Goal: Task Accomplishment & Management: Manage account settings

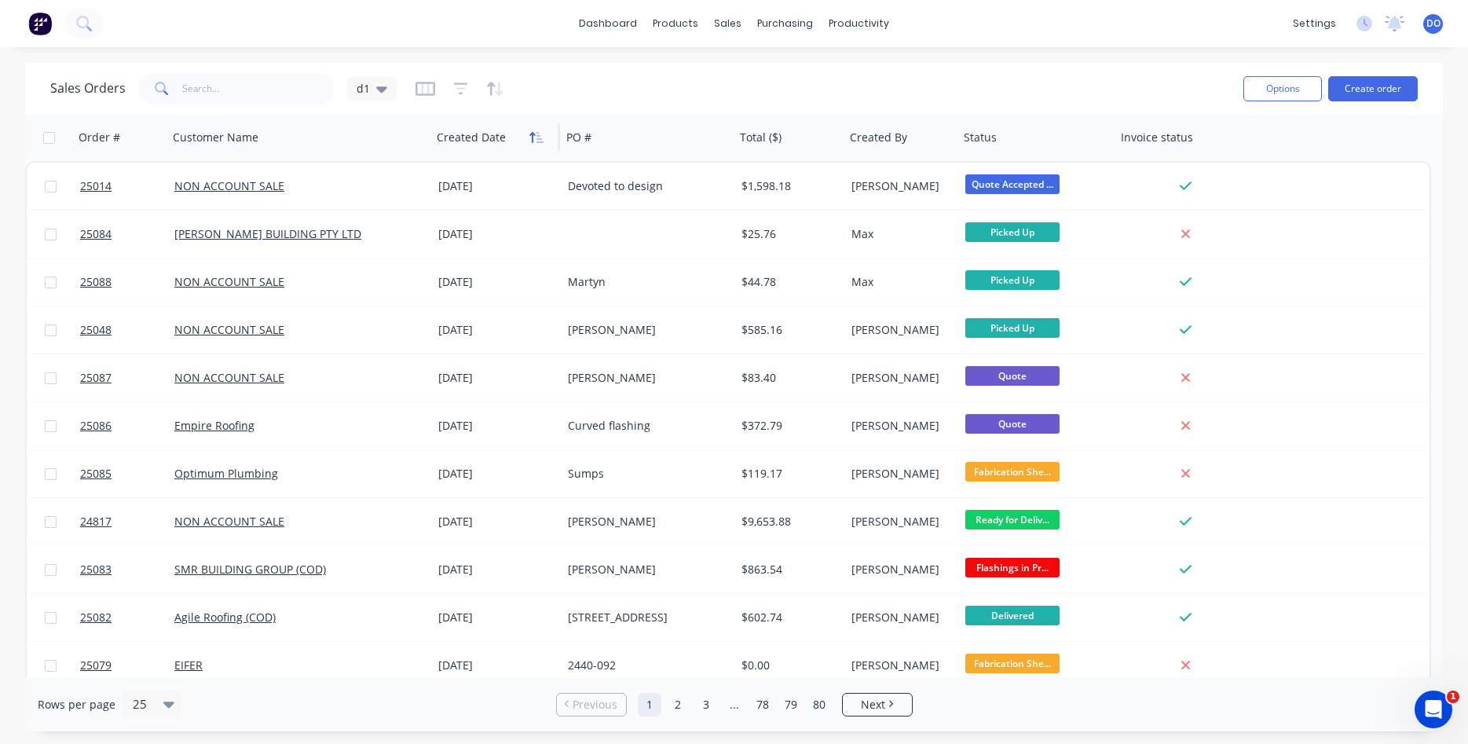
click at [538, 133] on icon "button" at bounding box center [539, 137] width 7 height 11
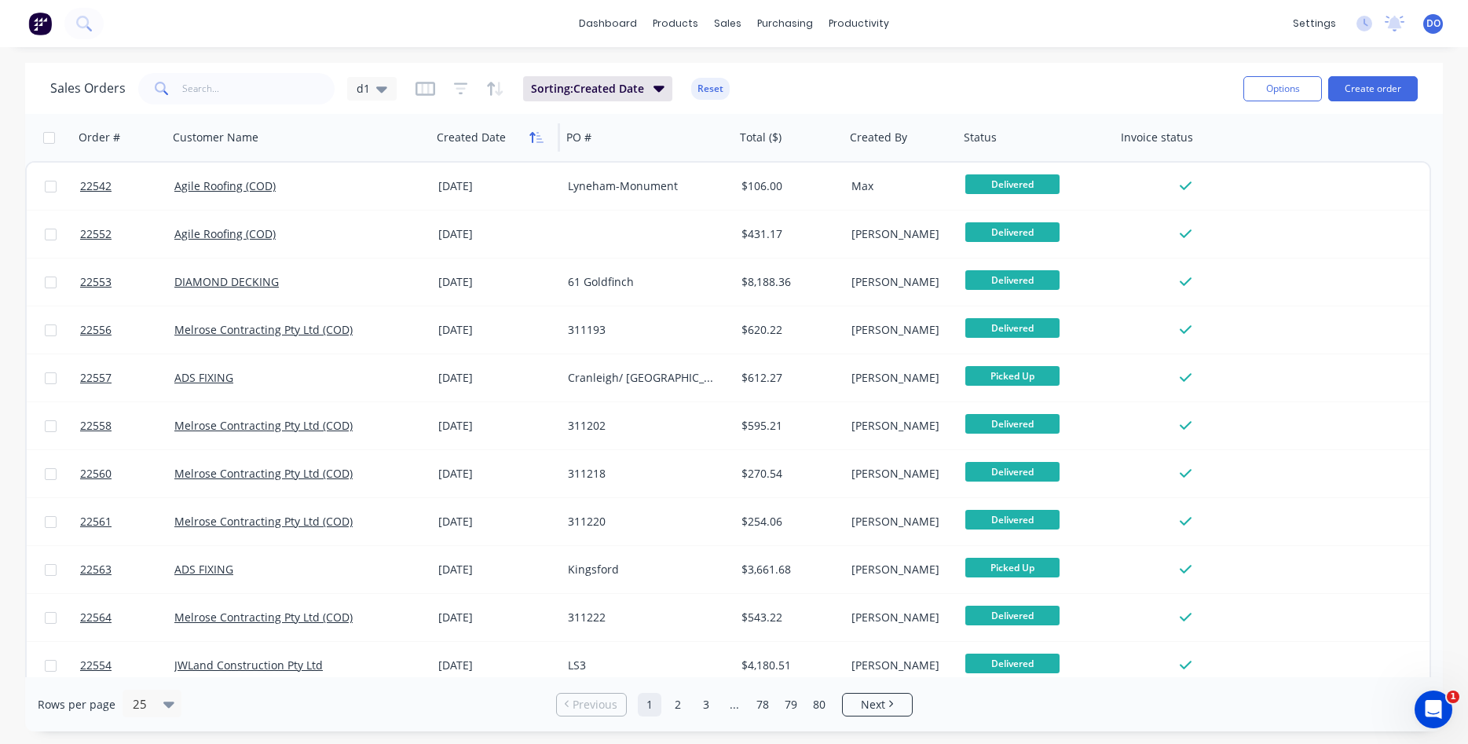
click at [533, 138] on icon "button" at bounding box center [531, 137] width 5 height 11
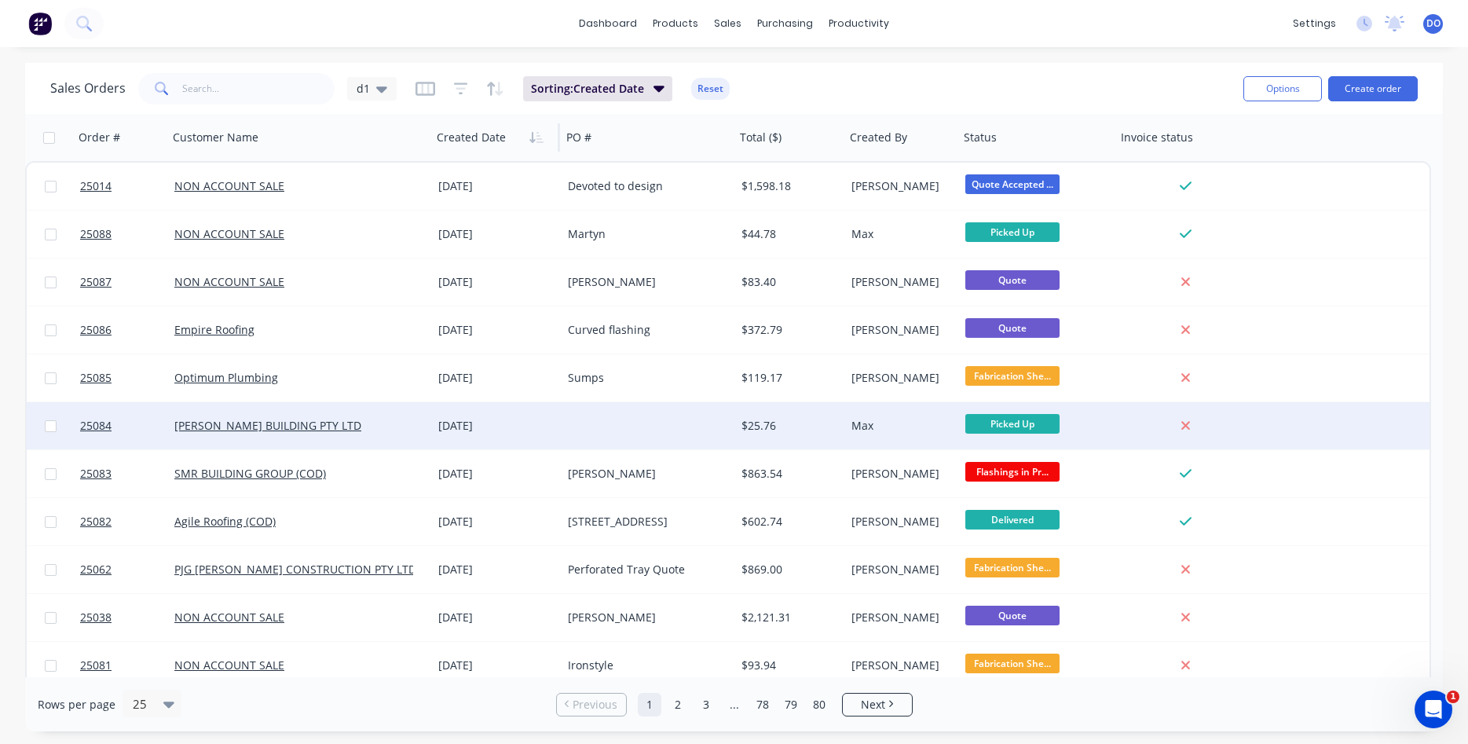
click at [892, 427] on div "Max" at bounding box center [899, 426] width 97 height 16
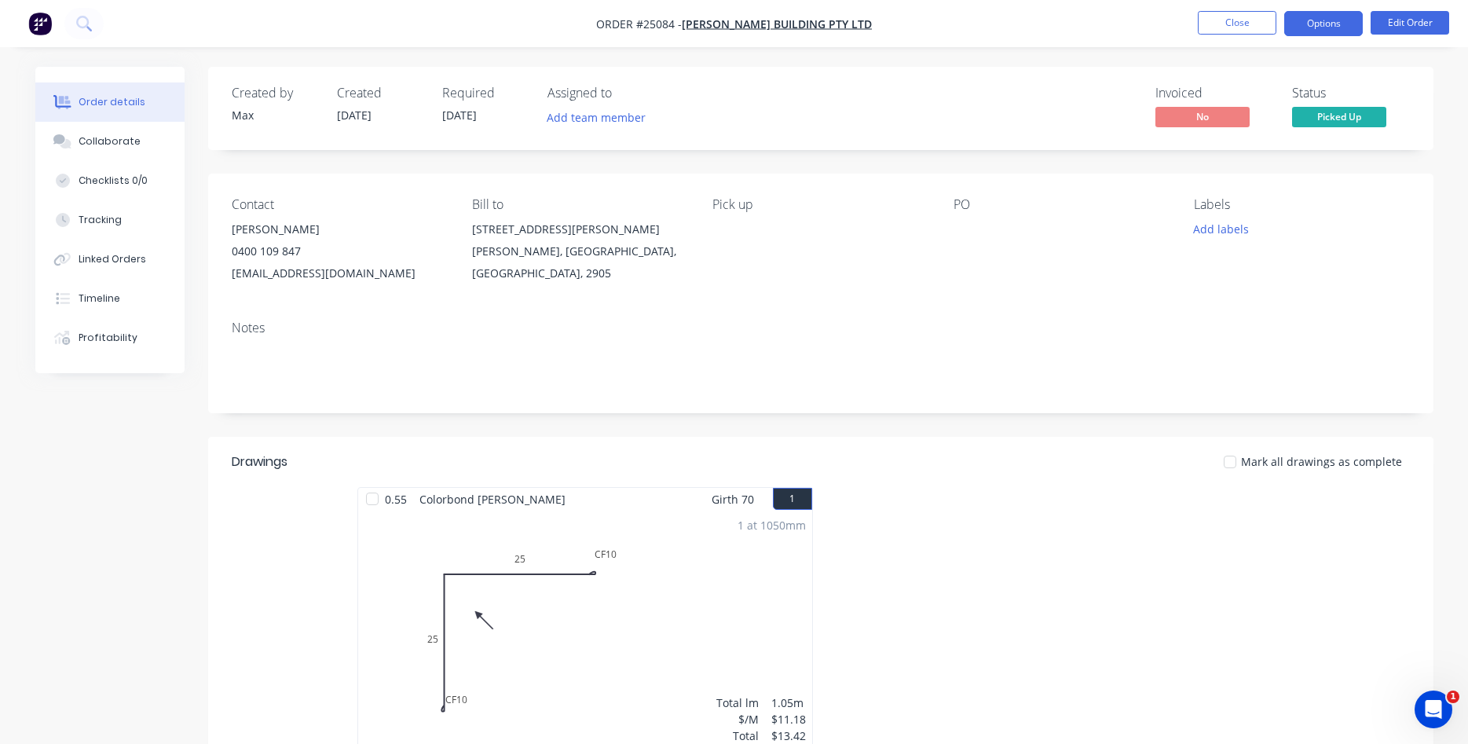
click at [1323, 24] on button "Options" at bounding box center [1323, 23] width 79 height 25
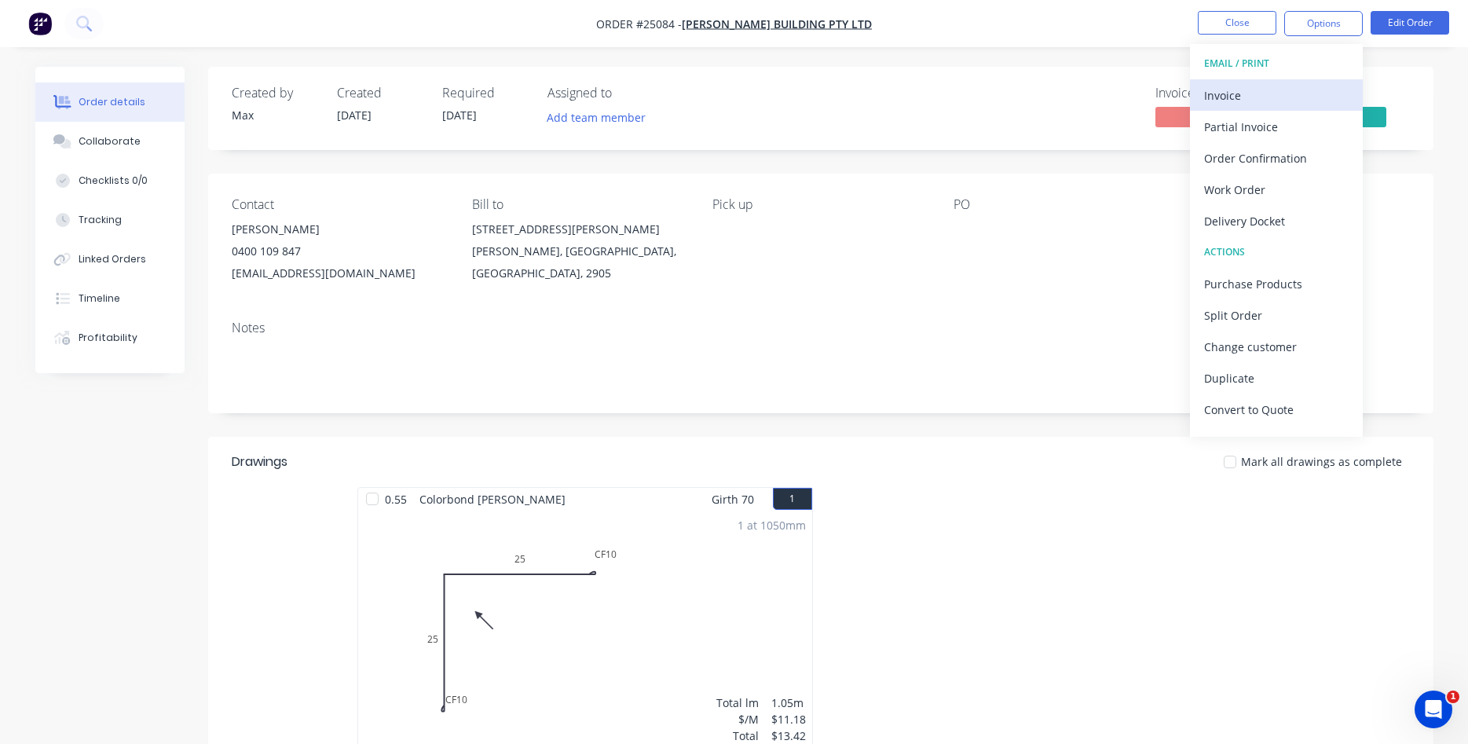
click at [1260, 97] on div "Invoice" at bounding box center [1276, 95] width 145 height 23
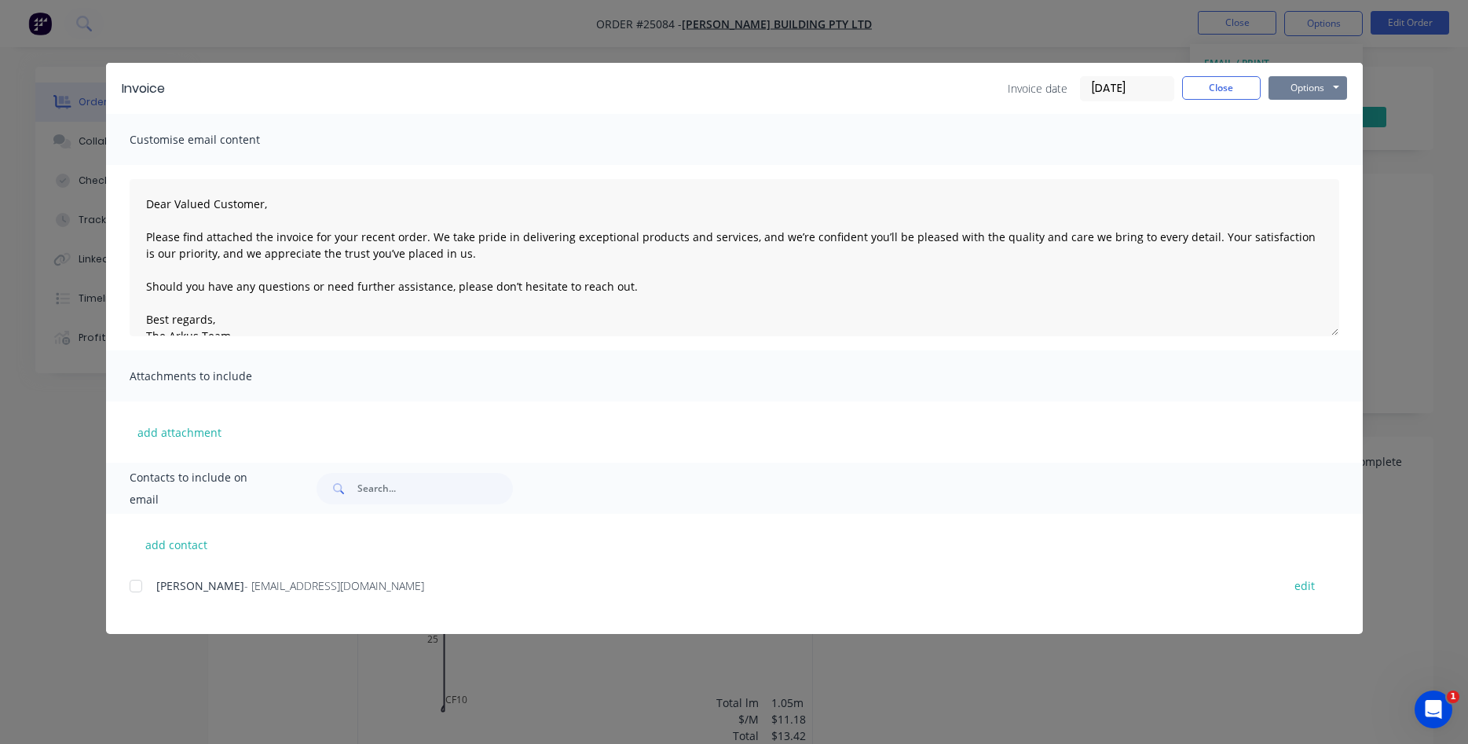
click at [1292, 84] on button "Options" at bounding box center [1308, 88] width 79 height 24
click at [1307, 131] on button "Print" at bounding box center [1319, 142] width 101 height 26
click at [1236, 90] on button "Close" at bounding box center [1221, 88] width 79 height 24
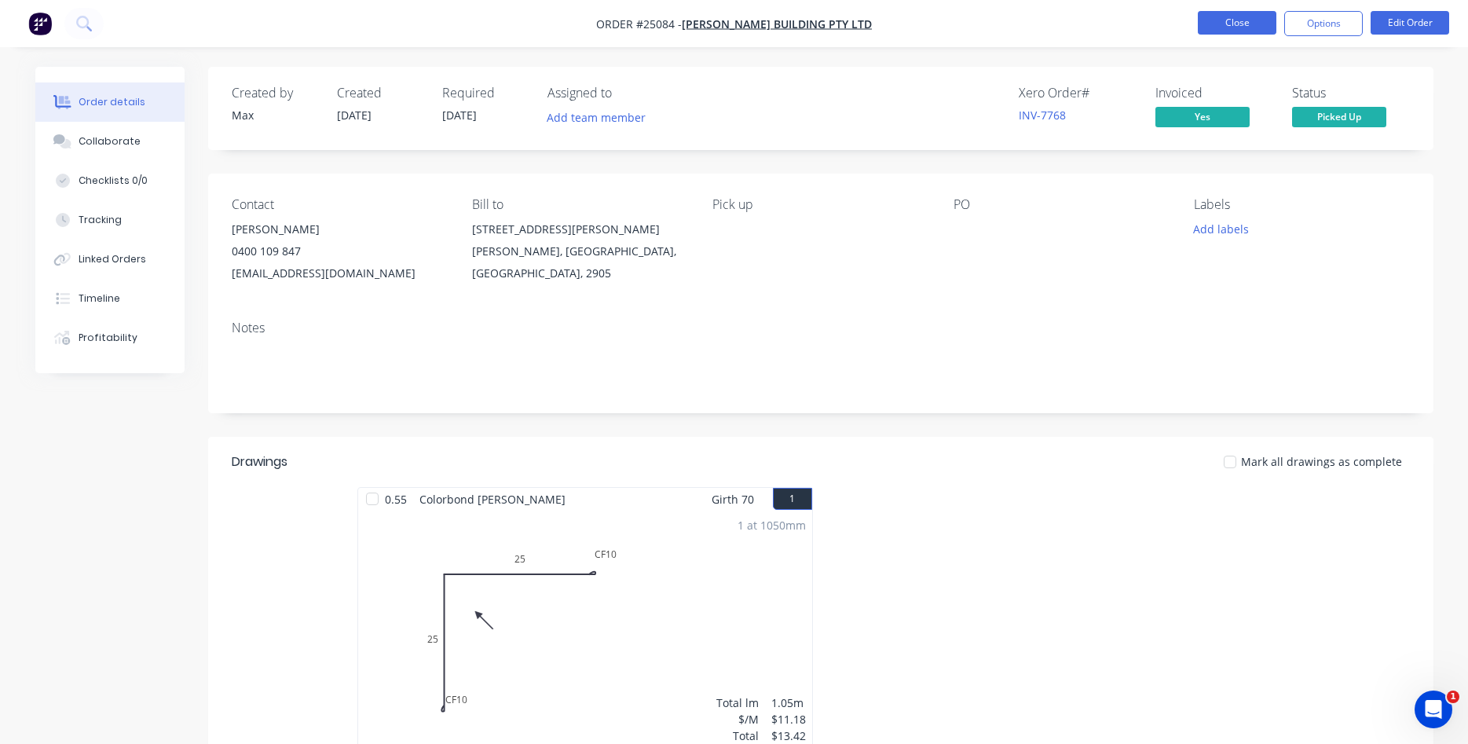
click at [1245, 29] on button "Close" at bounding box center [1237, 23] width 79 height 24
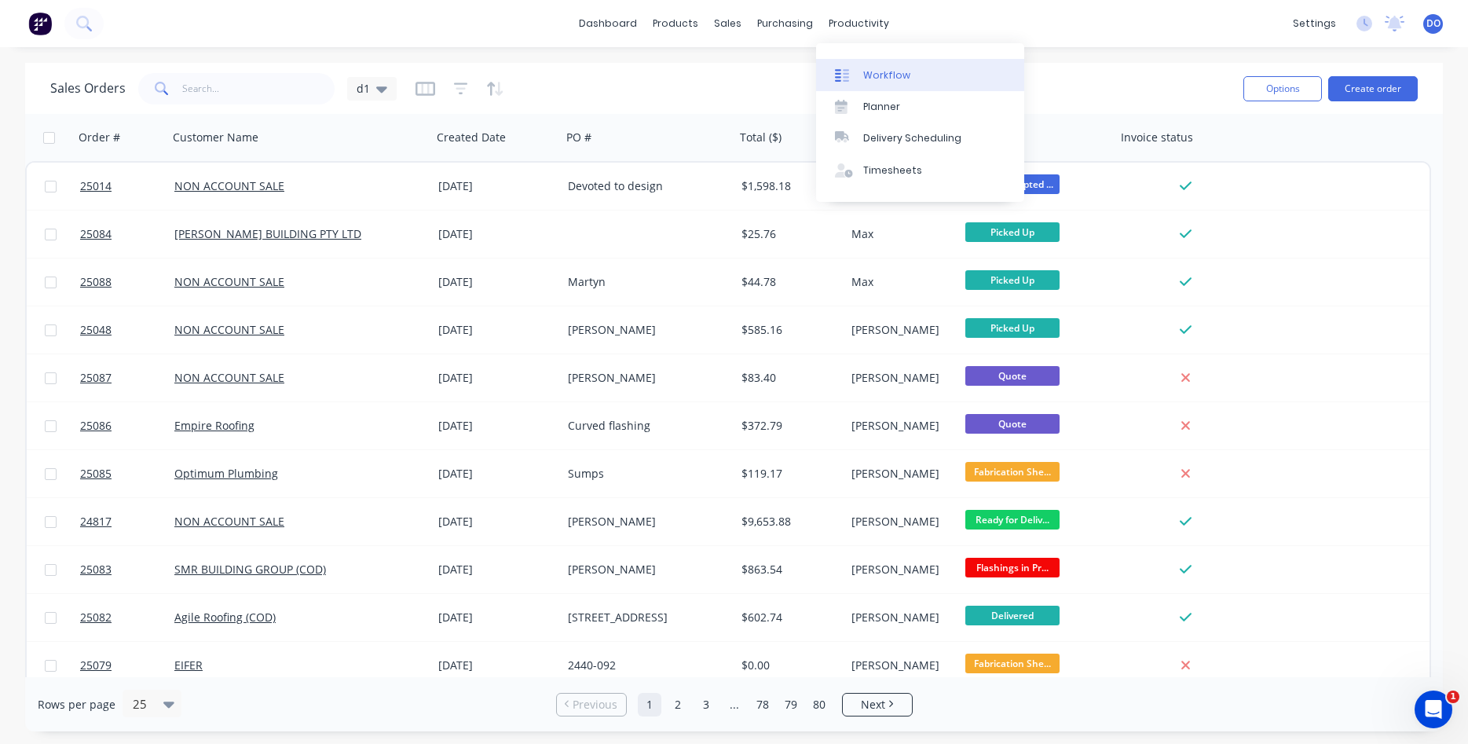
click at [880, 78] on div "Workflow" at bounding box center [886, 75] width 47 height 14
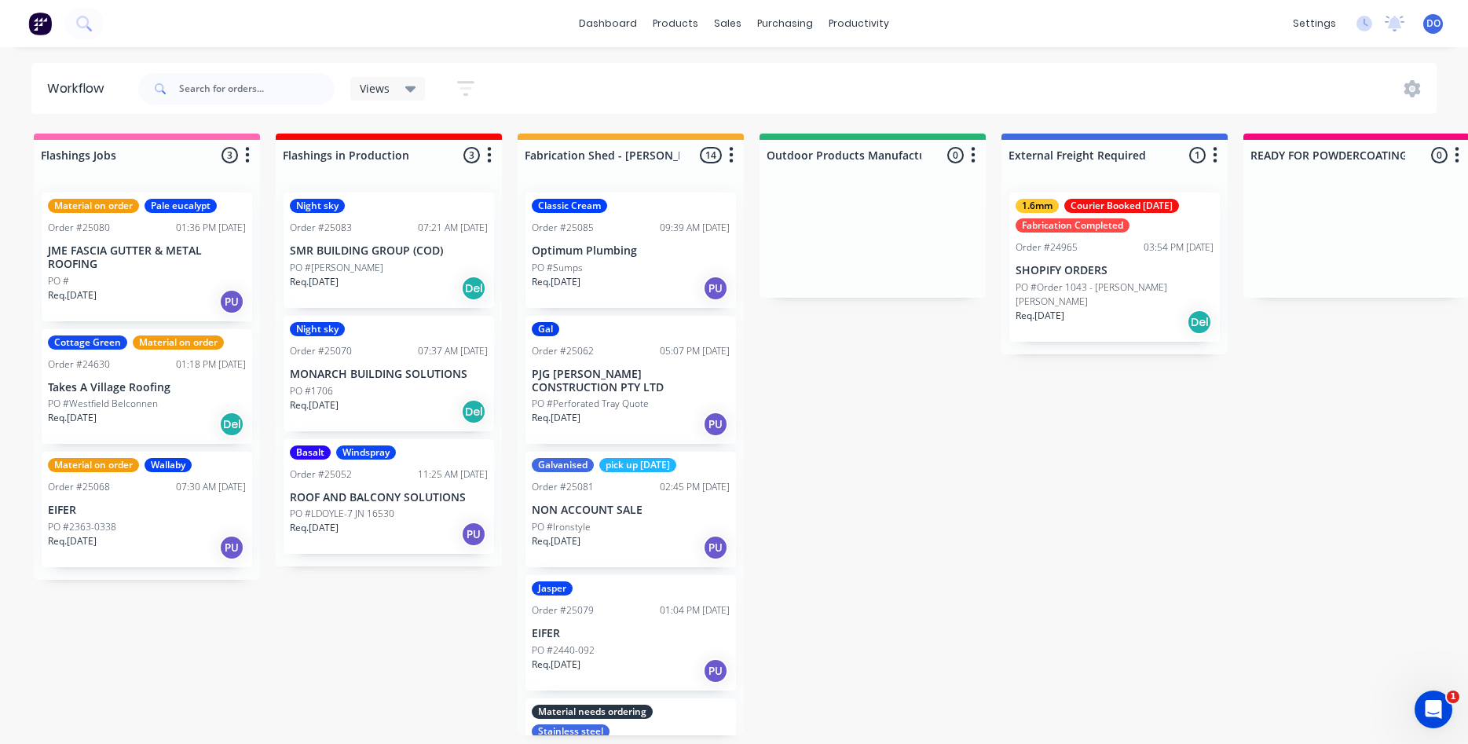
click at [361, 398] on div "Req. [DATE] Del" at bounding box center [389, 411] width 198 height 27
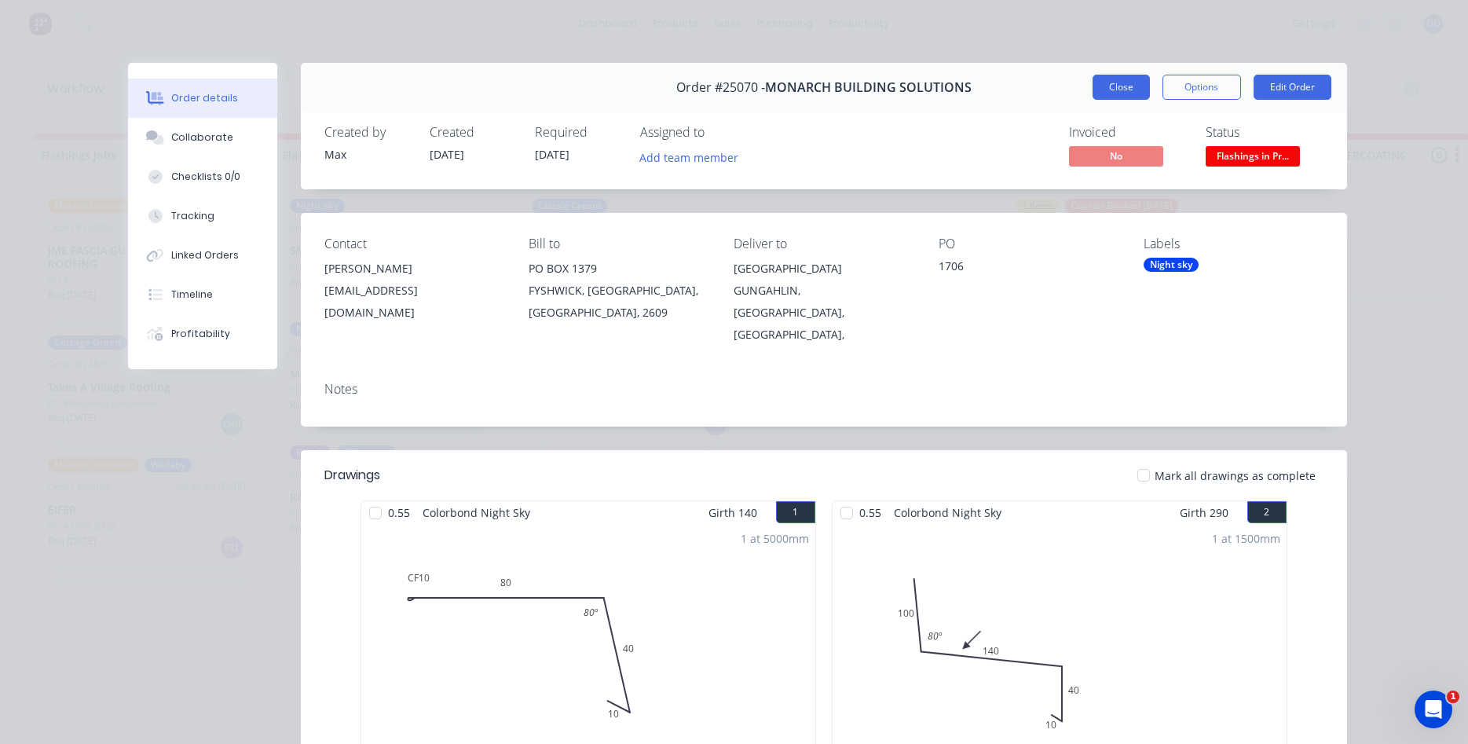
click at [1118, 81] on button "Close" at bounding box center [1121, 87] width 57 height 25
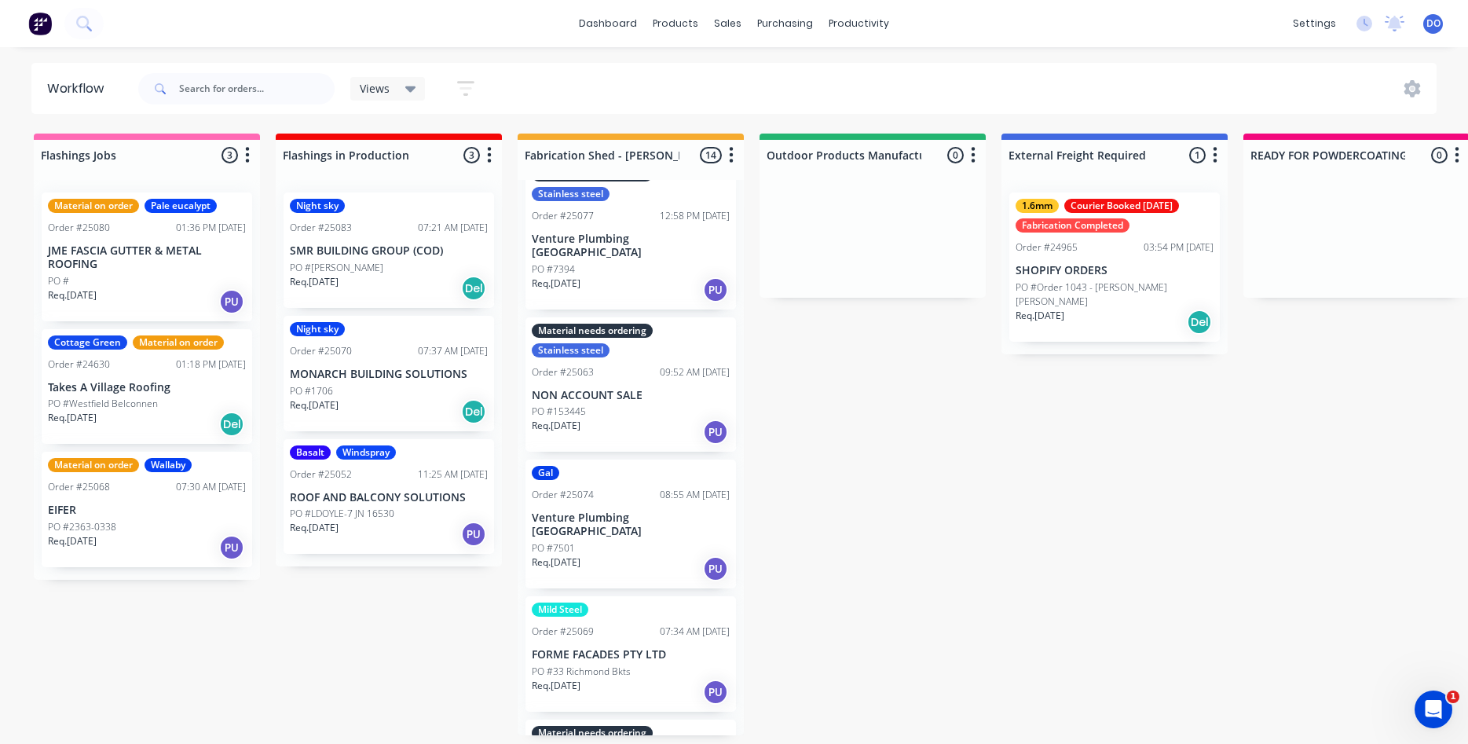
scroll to position [448, 0]
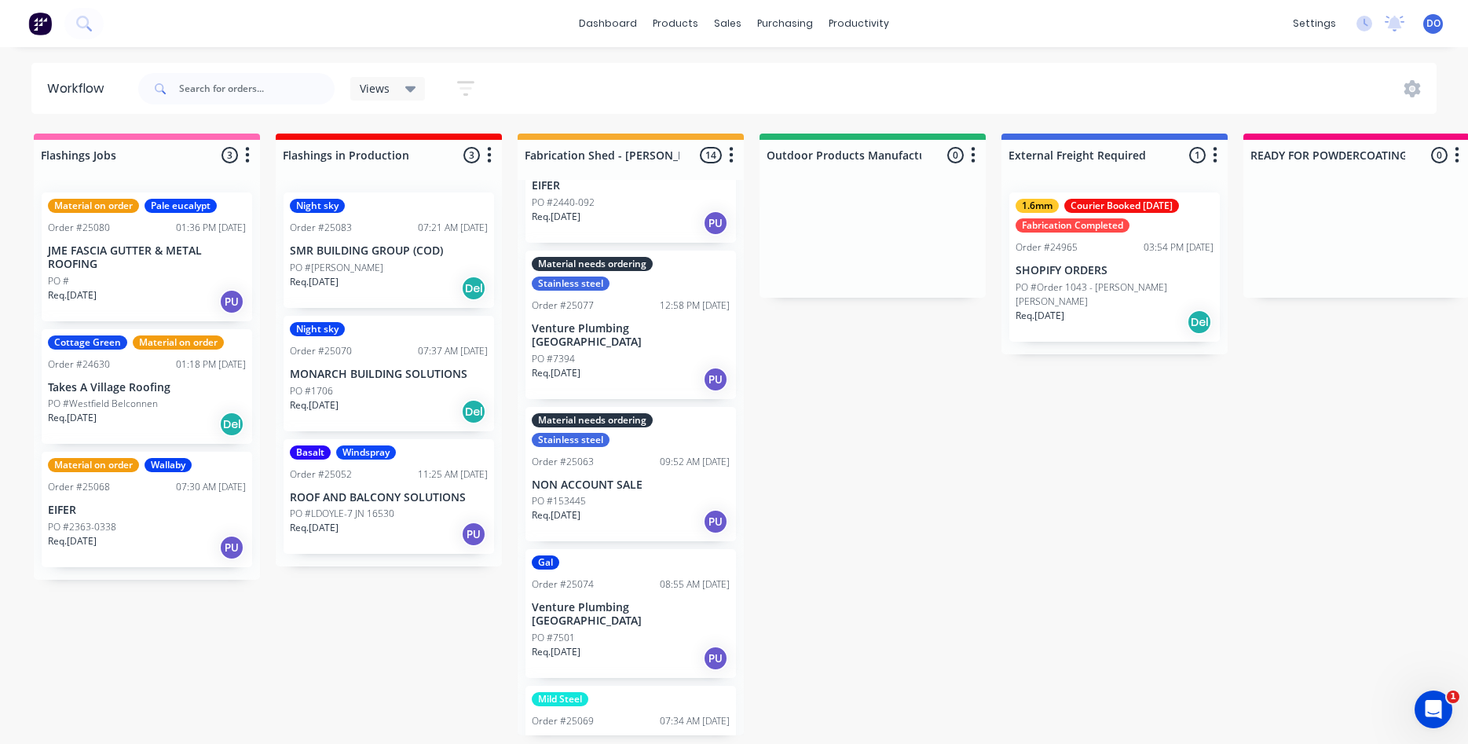
click at [623, 478] on p "NON ACCOUNT SALE" at bounding box center [631, 484] width 198 height 13
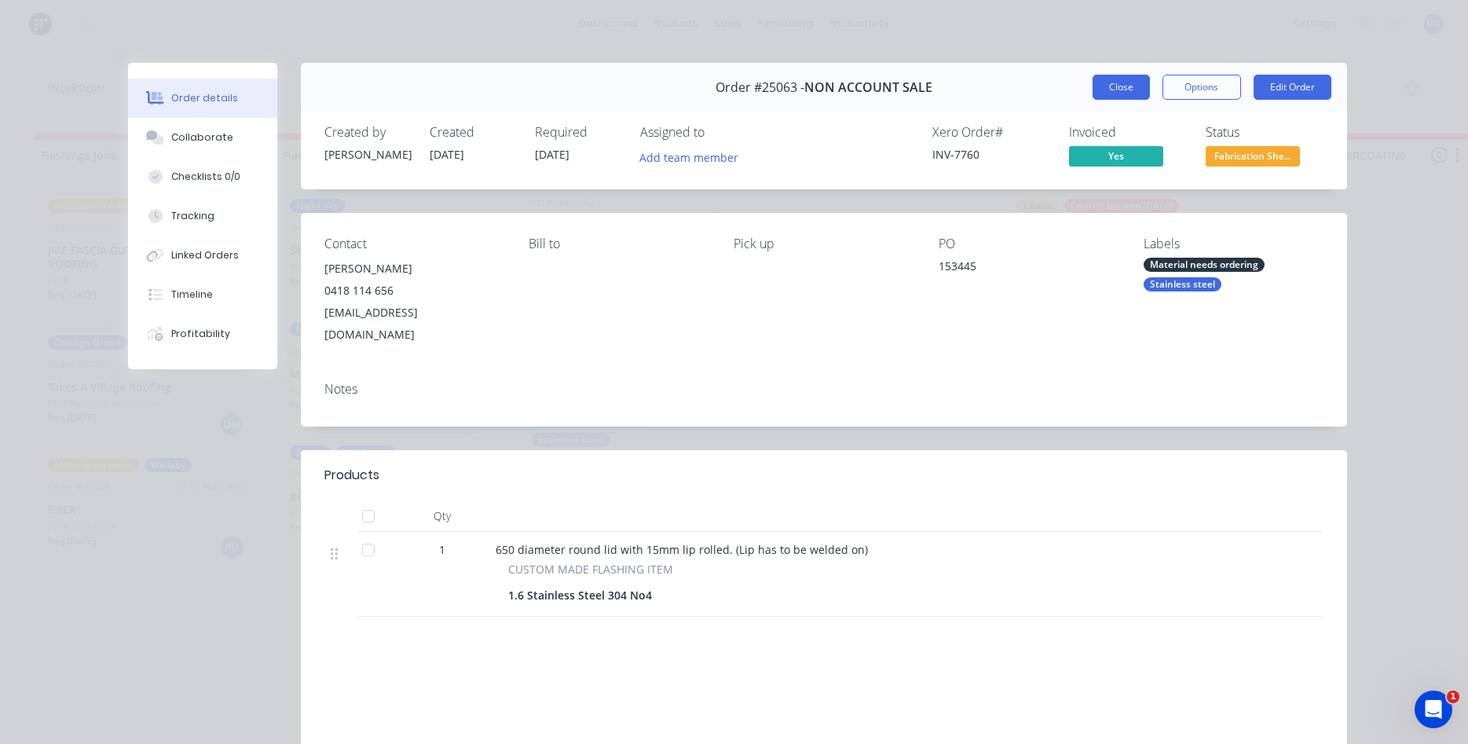
click at [1131, 89] on button "Close" at bounding box center [1121, 87] width 57 height 25
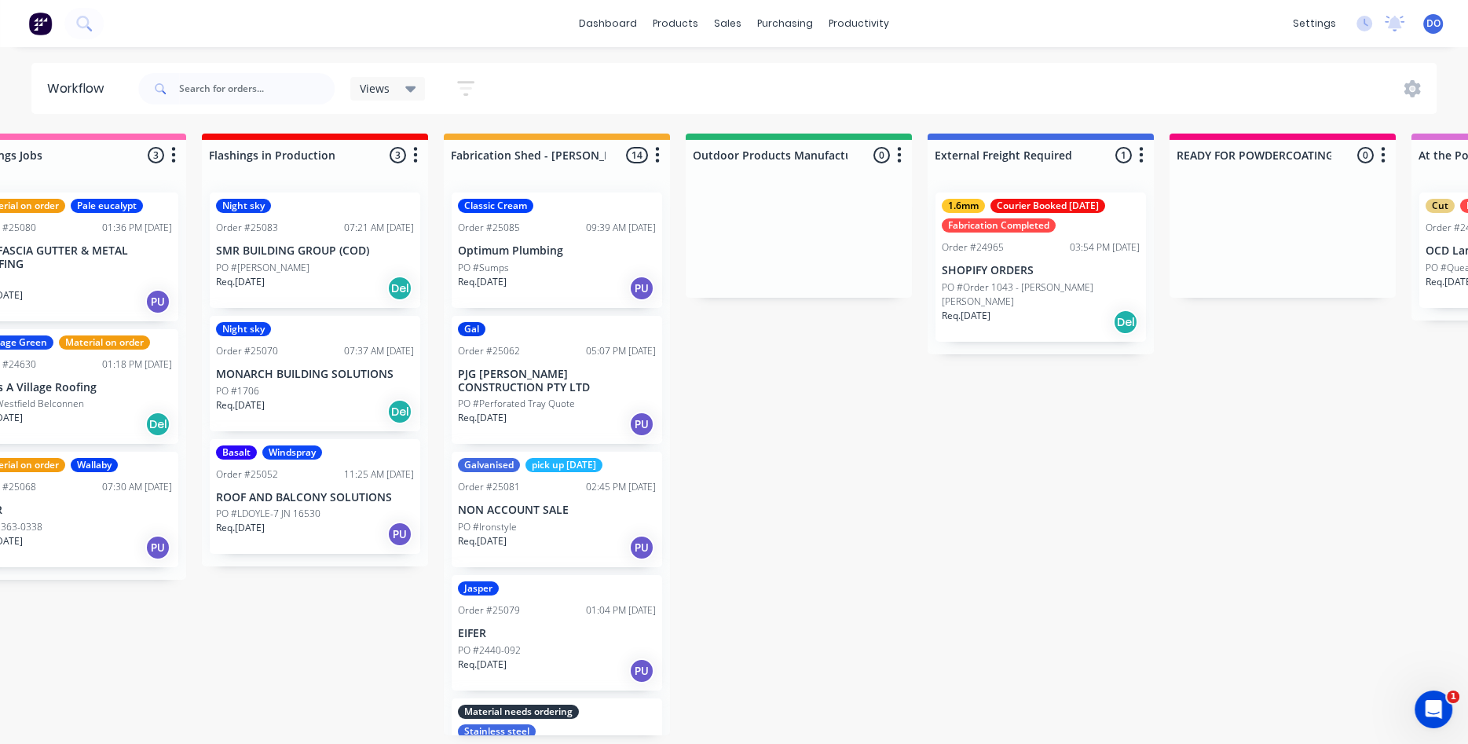
scroll to position [0, 2]
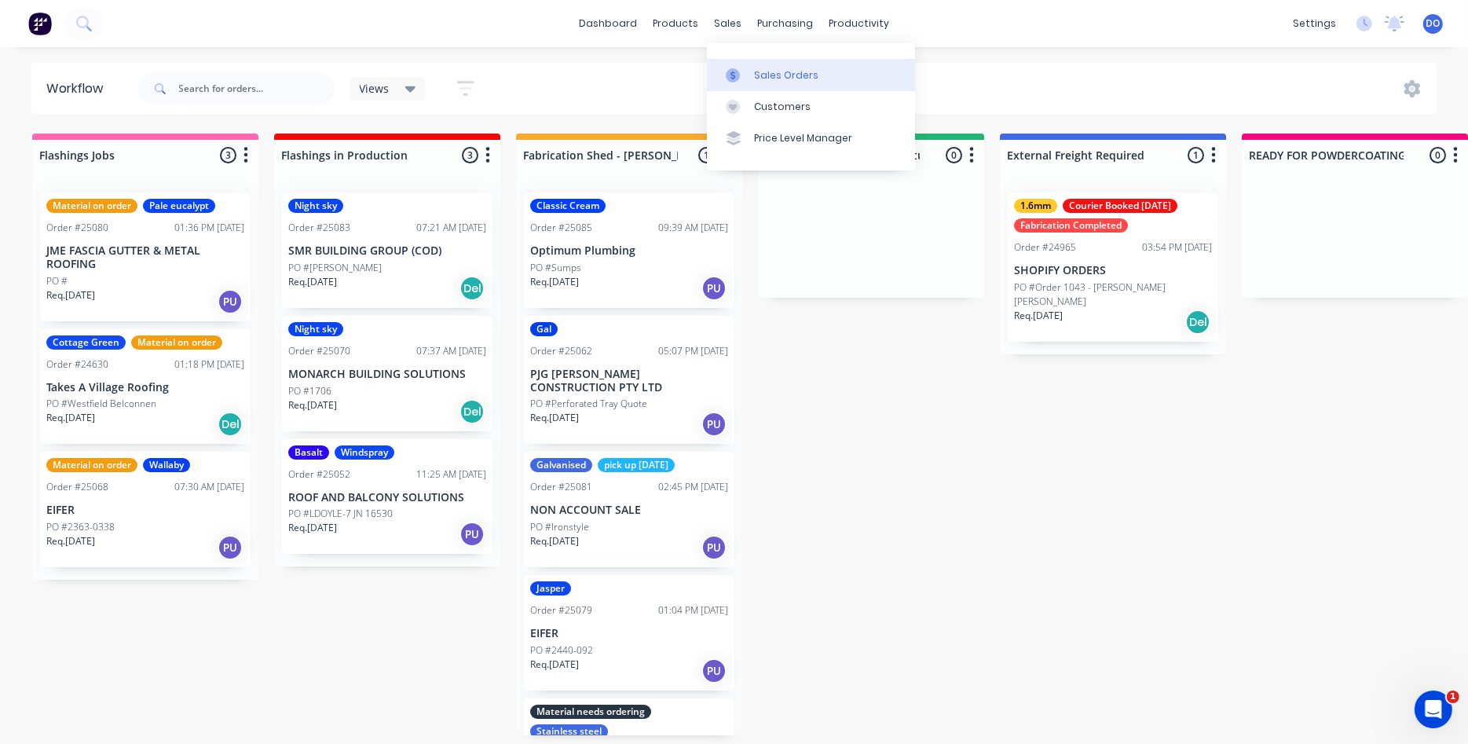
click at [785, 75] on div "Sales Orders" at bounding box center [786, 75] width 64 height 14
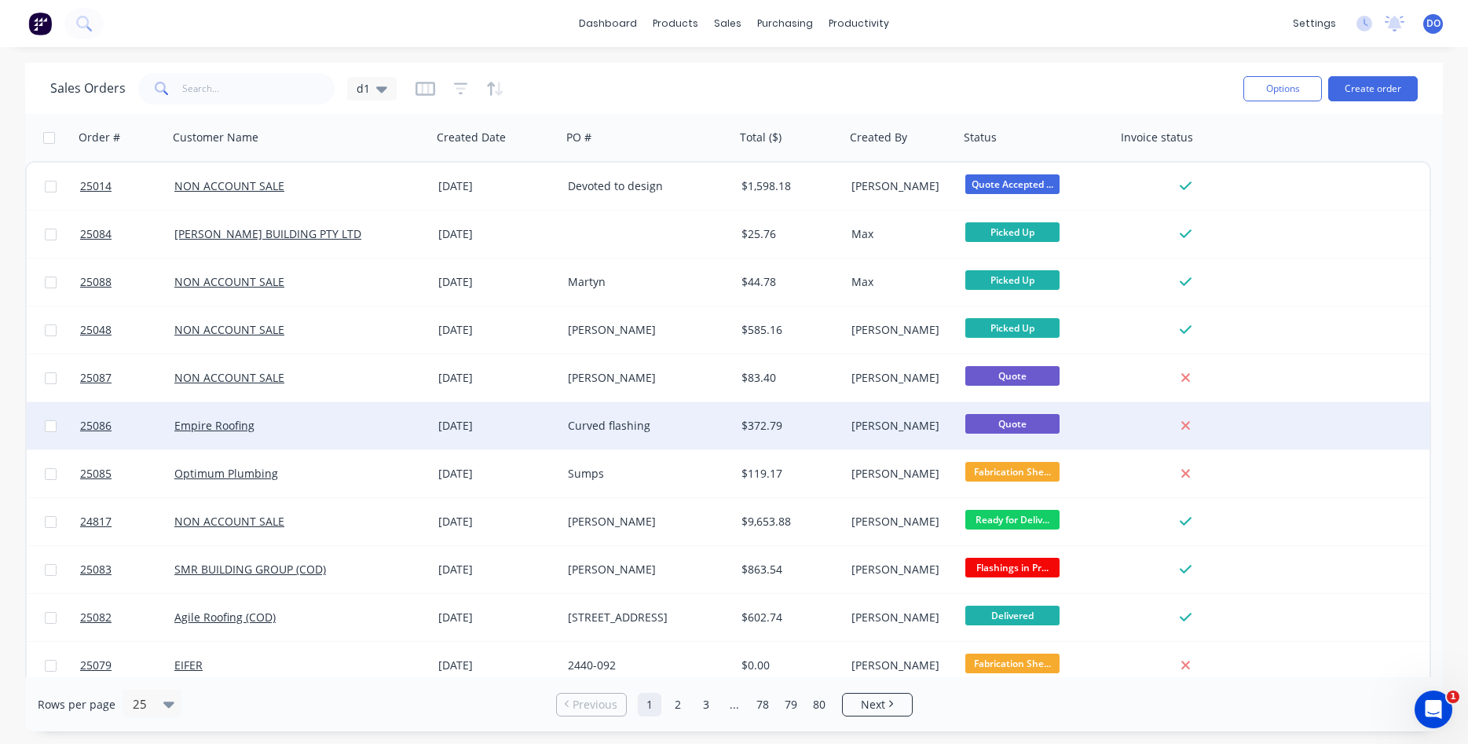
scroll to position [90, 0]
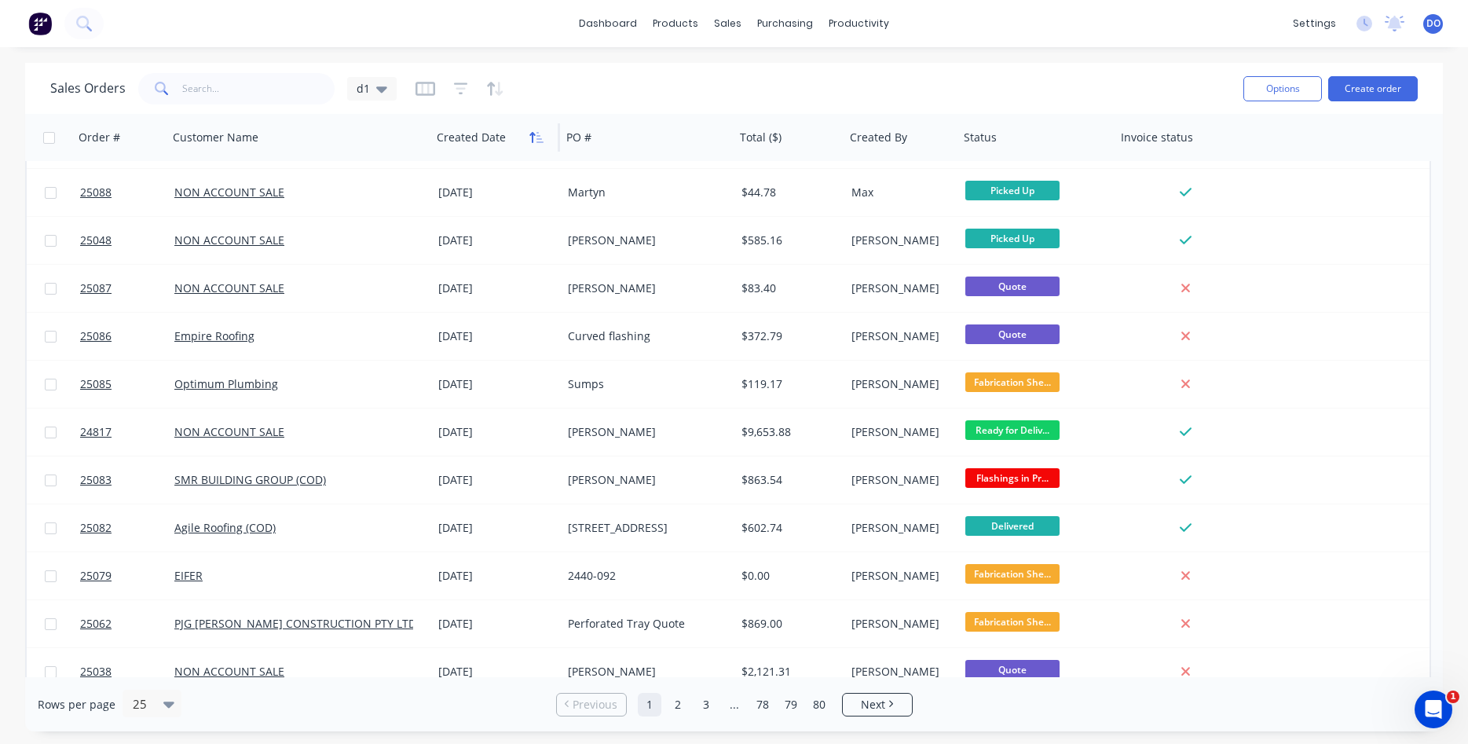
click at [529, 140] on button "button" at bounding box center [537, 138] width 24 height 24
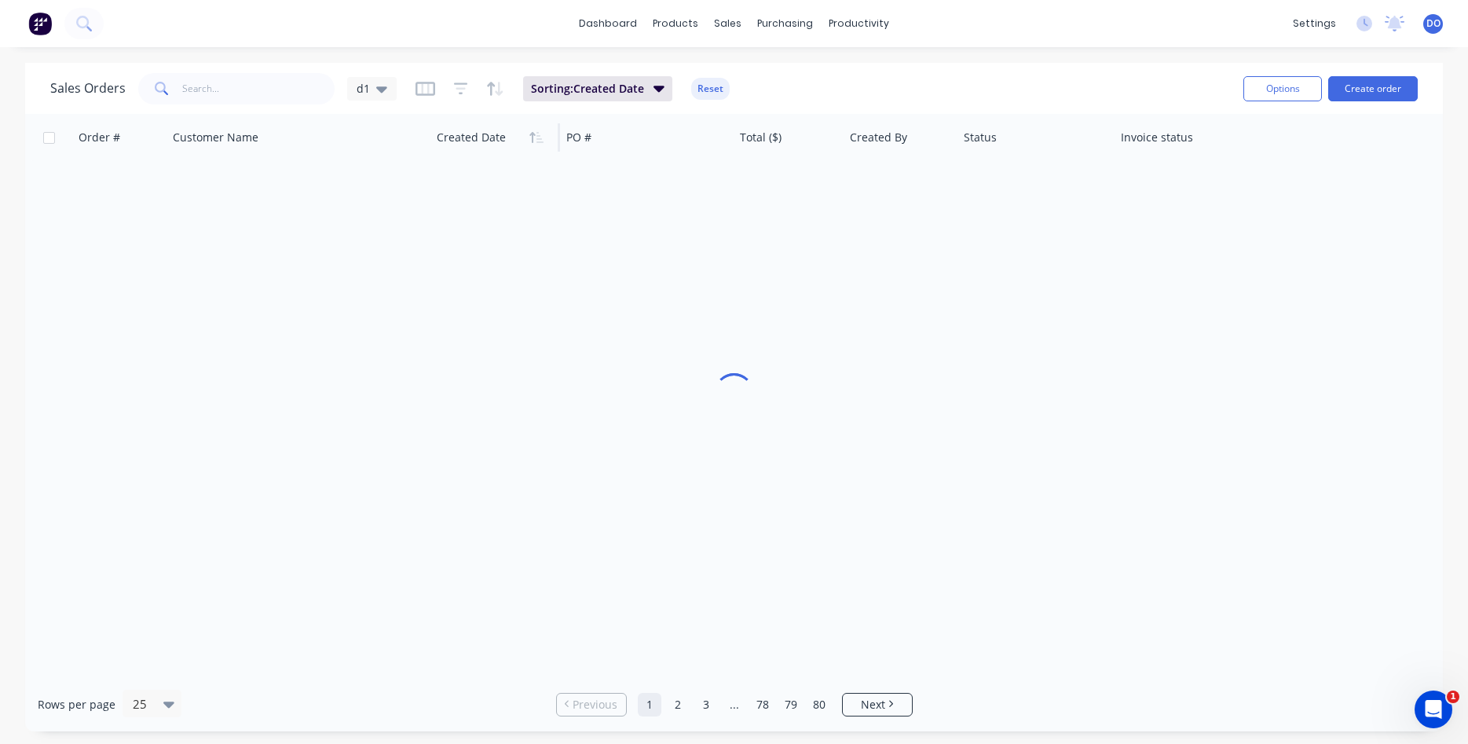
scroll to position [0, 0]
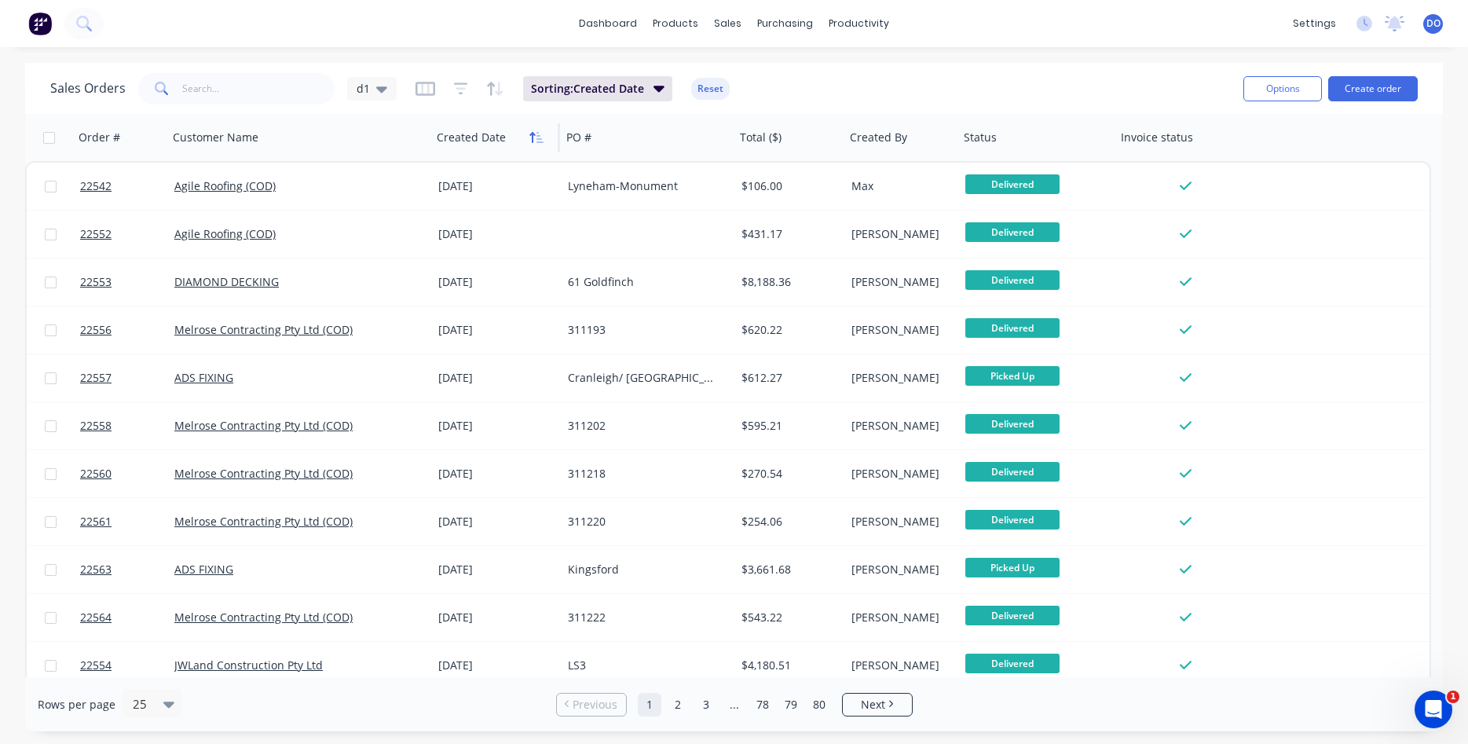
click at [531, 138] on icon "button" at bounding box center [536, 137] width 14 height 13
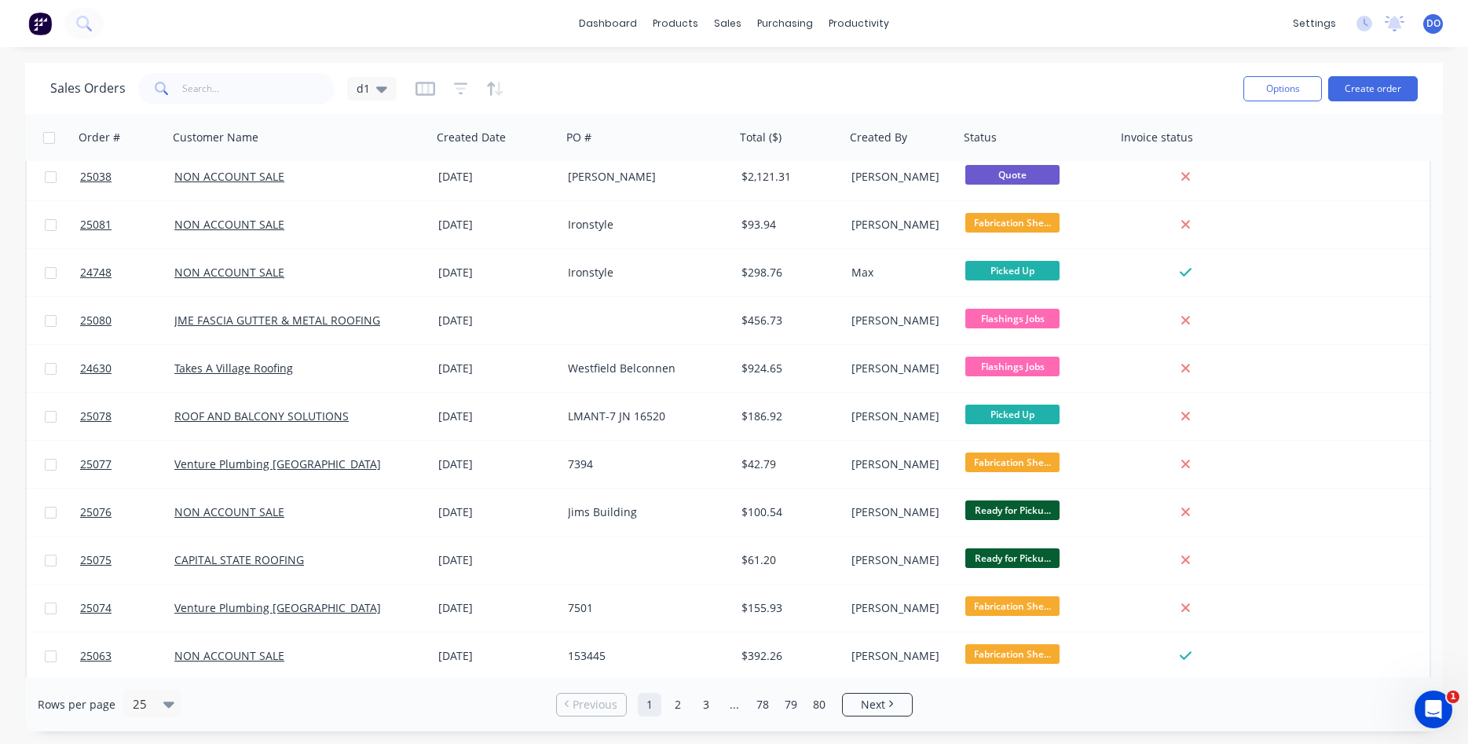
scroll to position [627, 0]
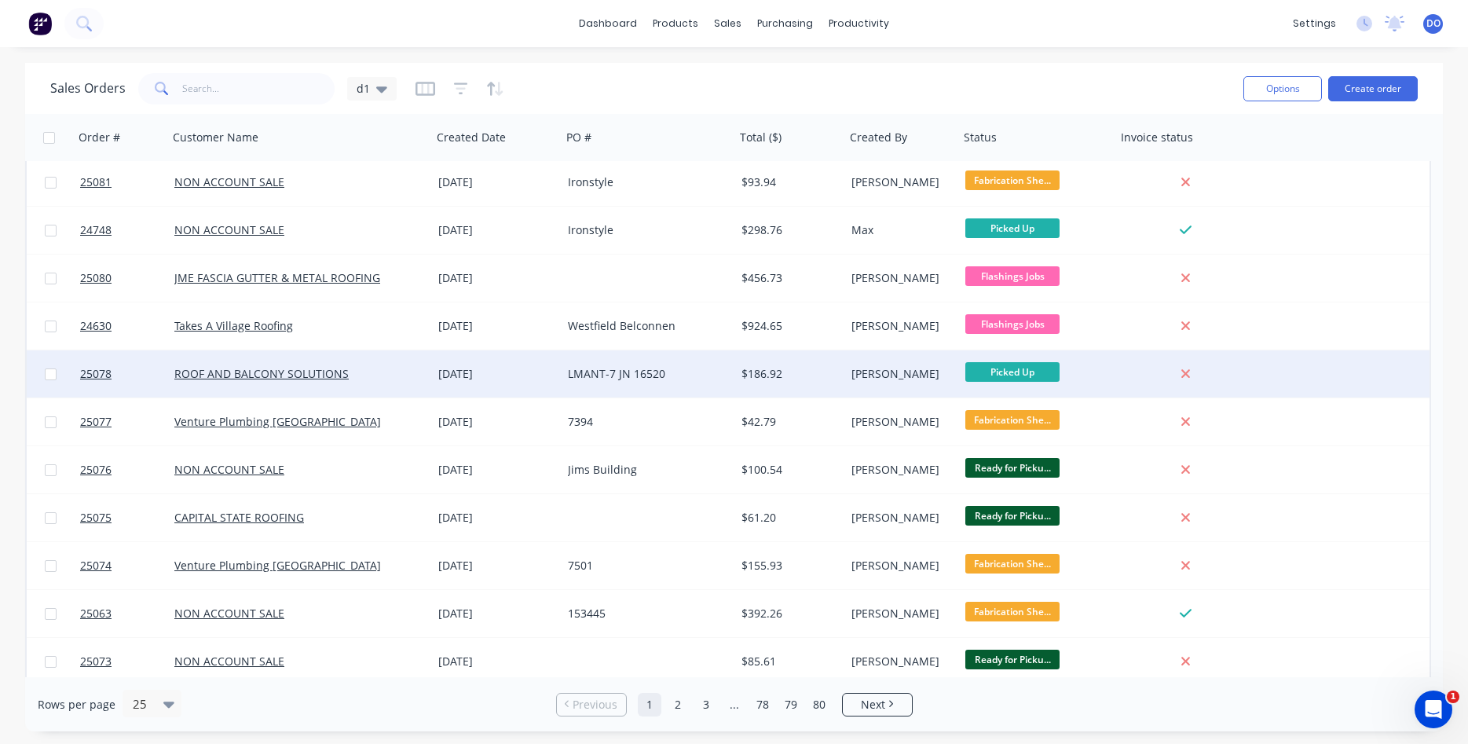
click at [775, 373] on div "$186.92" at bounding box center [787, 374] width 93 height 16
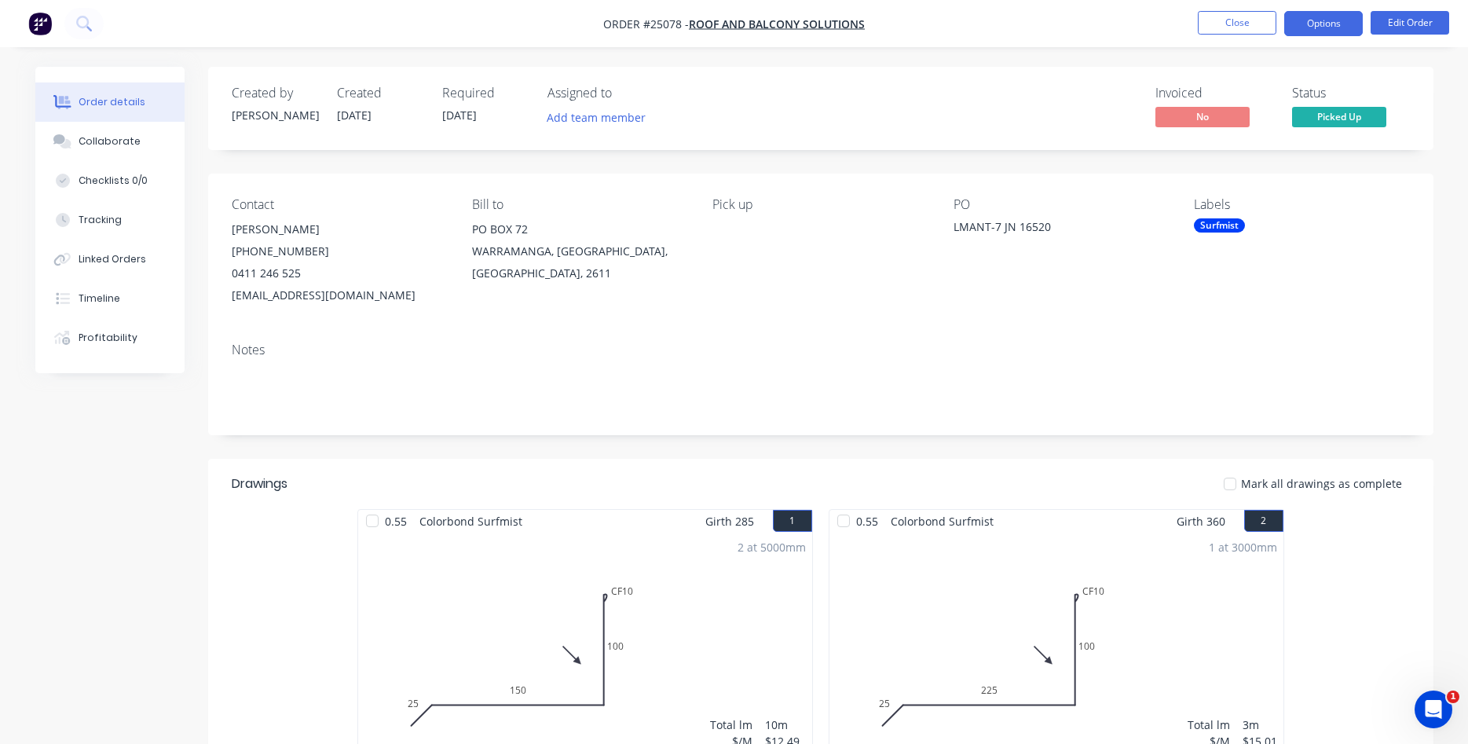
click at [1324, 23] on button "Options" at bounding box center [1323, 23] width 79 height 25
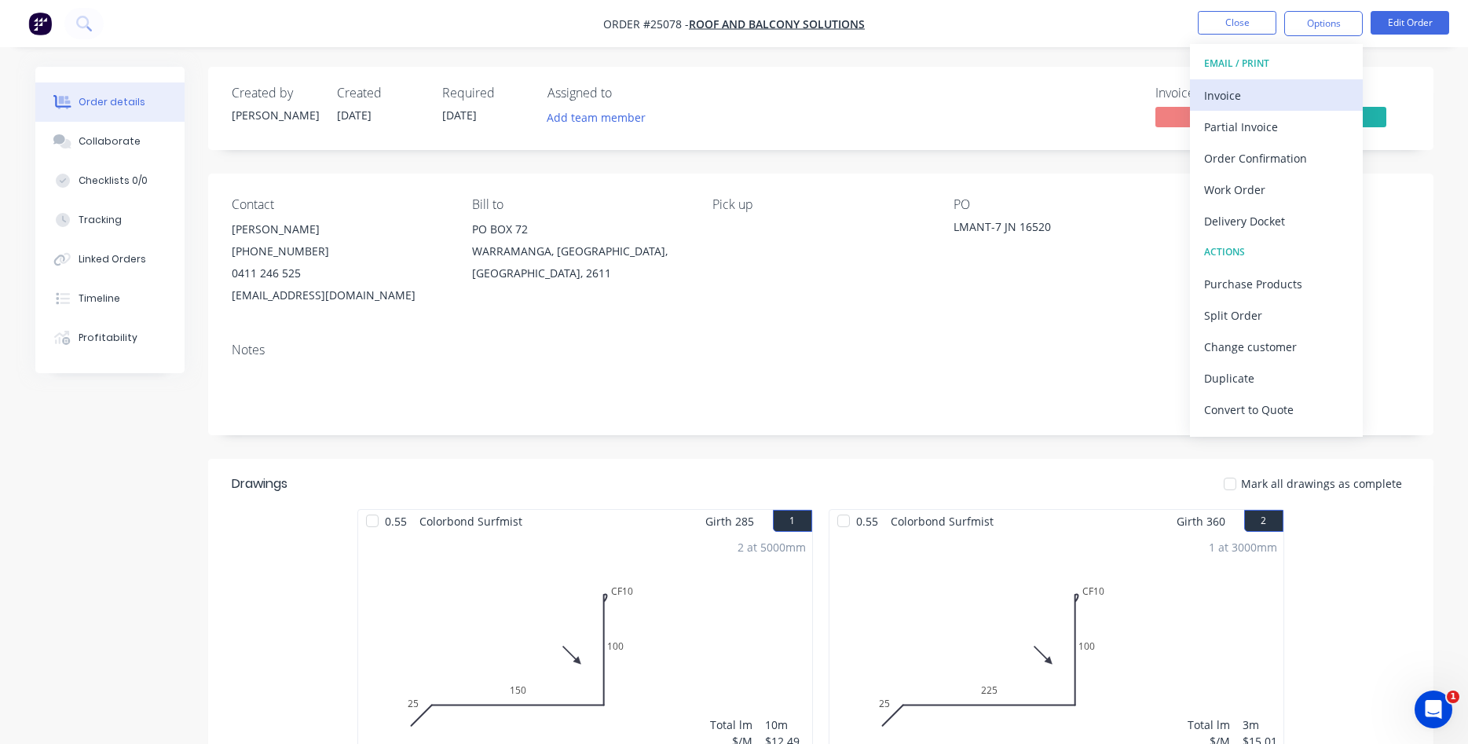
click at [1218, 87] on div "Invoice" at bounding box center [1276, 95] width 145 height 23
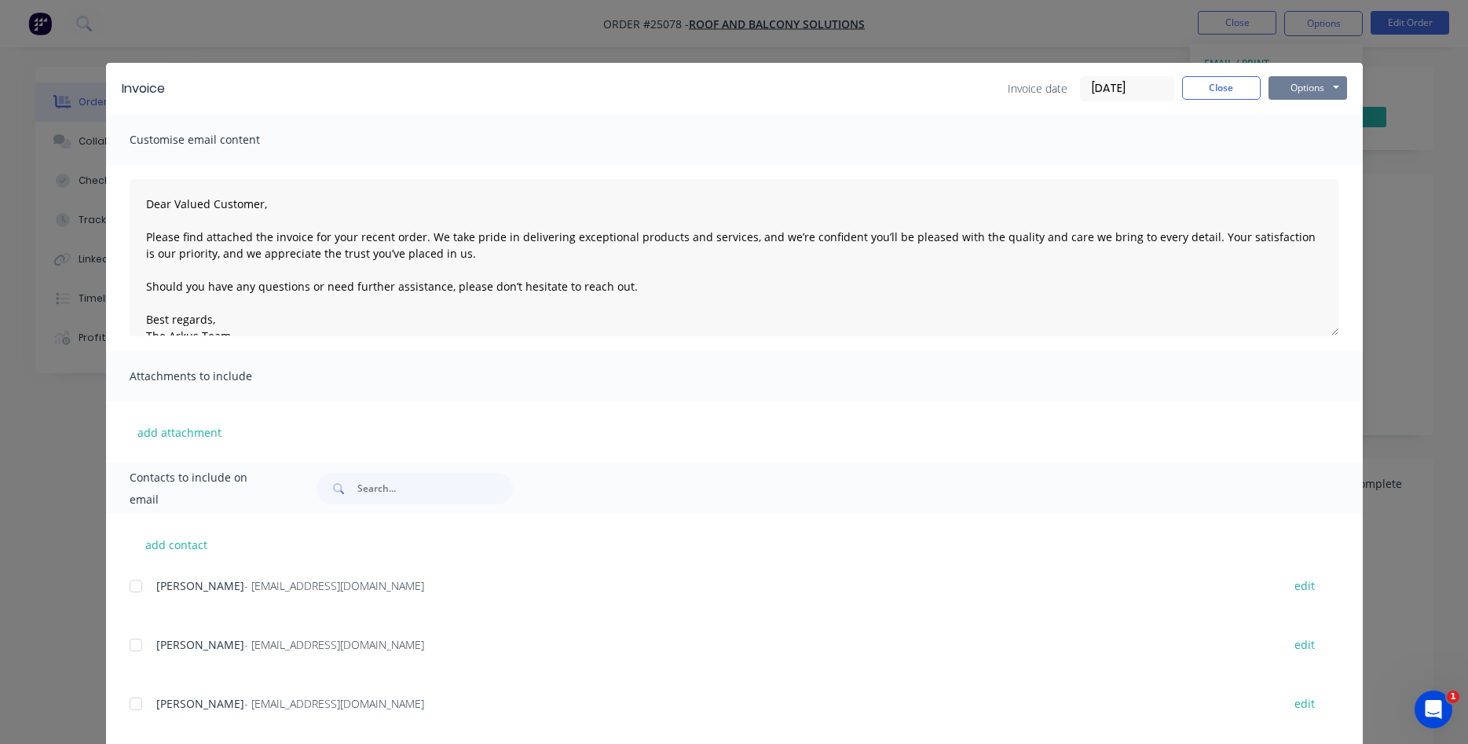
click at [1305, 90] on button "Options" at bounding box center [1308, 88] width 79 height 24
click at [1304, 141] on button "Print" at bounding box center [1319, 142] width 101 height 26
click at [1206, 77] on button "Close" at bounding box center [1221, 88] width 79 height 24
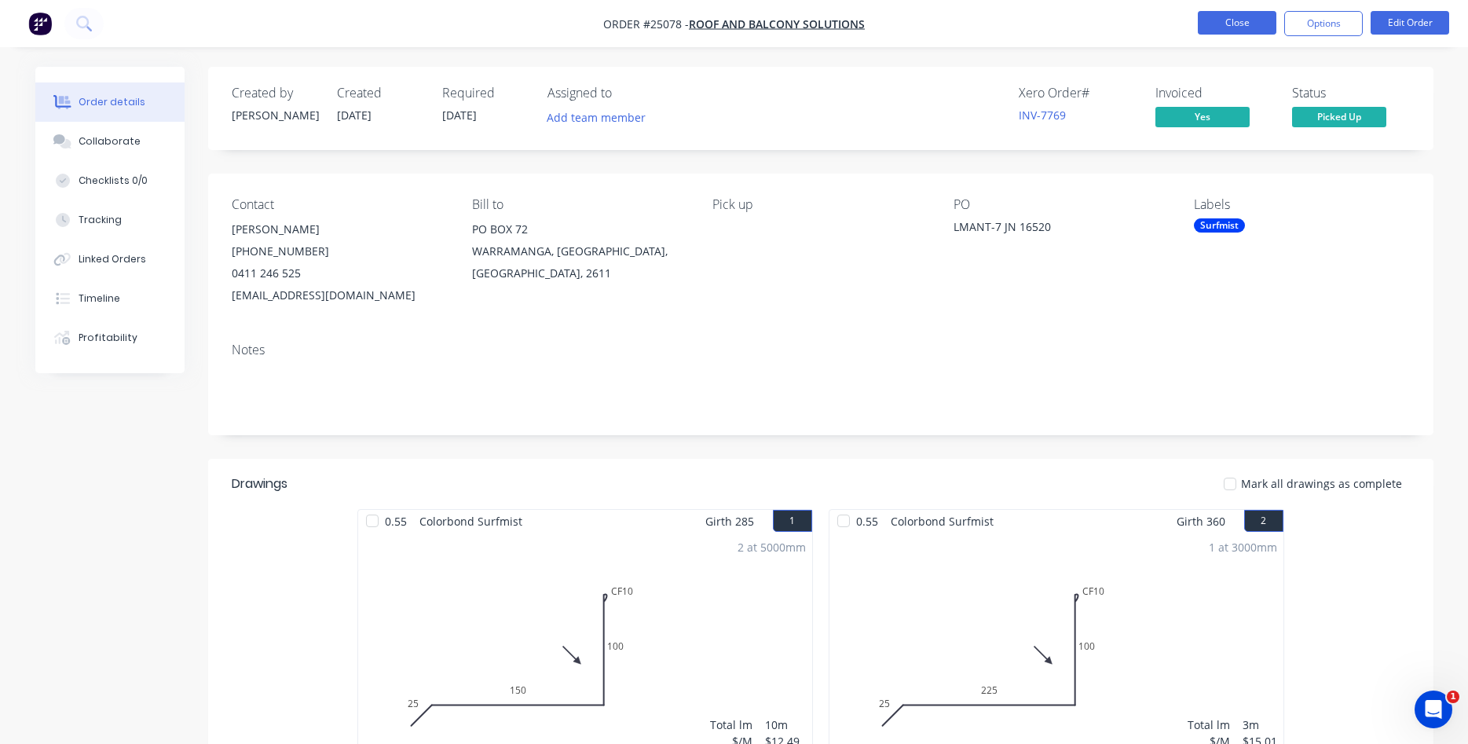
click at [1243, 24] on button "Close" at bounding box center [1237, 23] width 79 height 24
